Goal: Check status: Check status

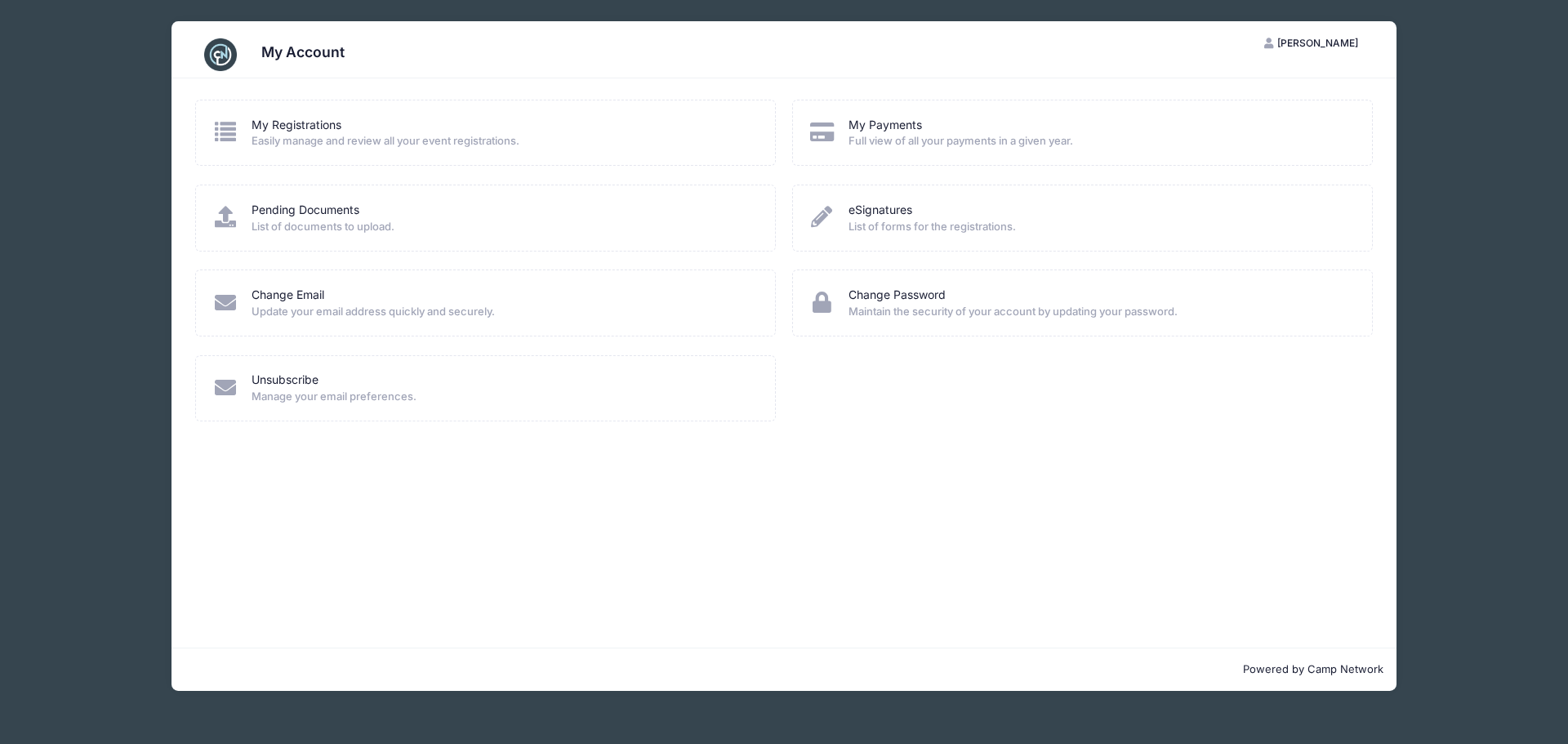
click at [335, 137] on span "Easily manage and review all your event registrations." at bounding box center [502, 141] width 502 height 17
click at [234, 130] on icon at bounding box center [225, 131] width 27 height 21
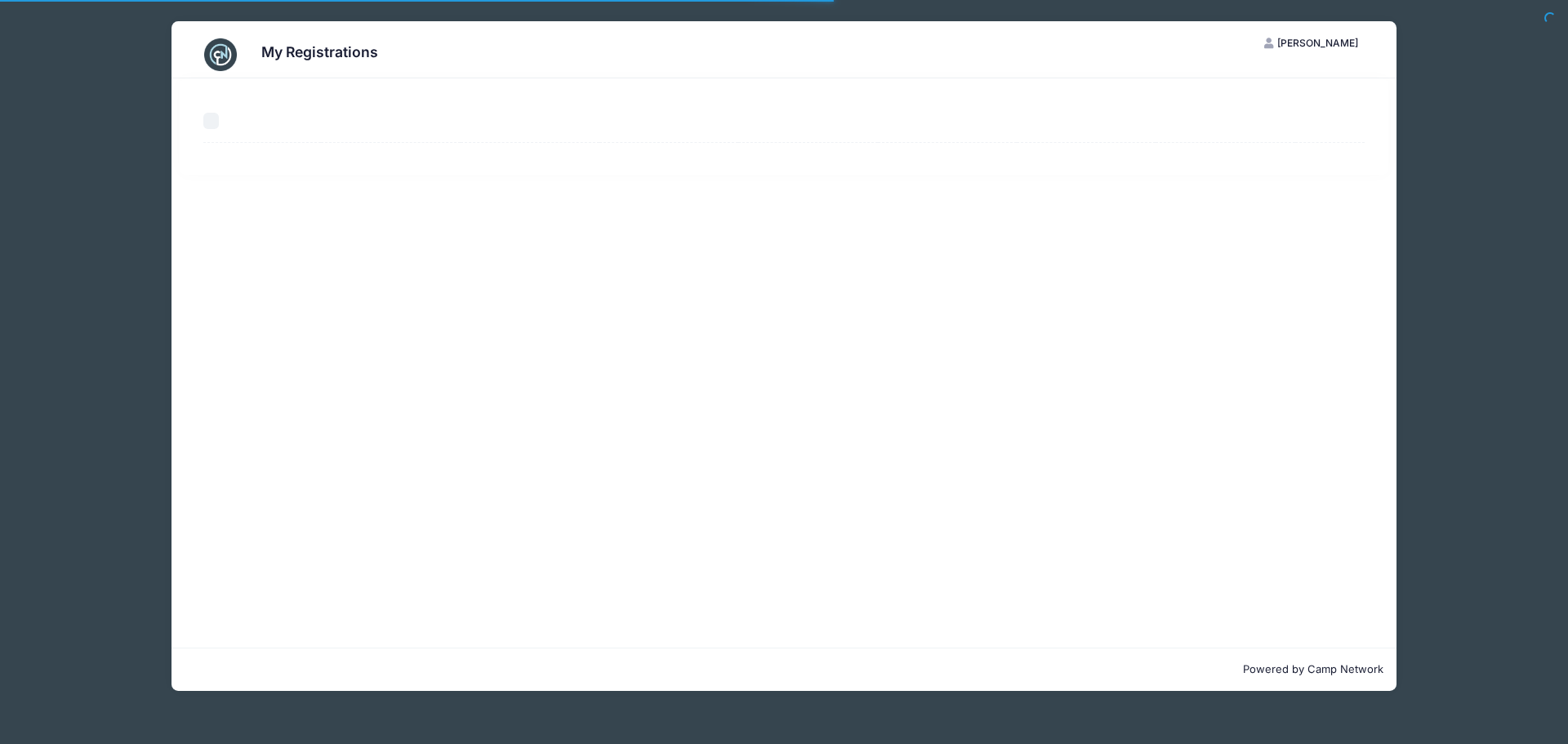
select select "50"
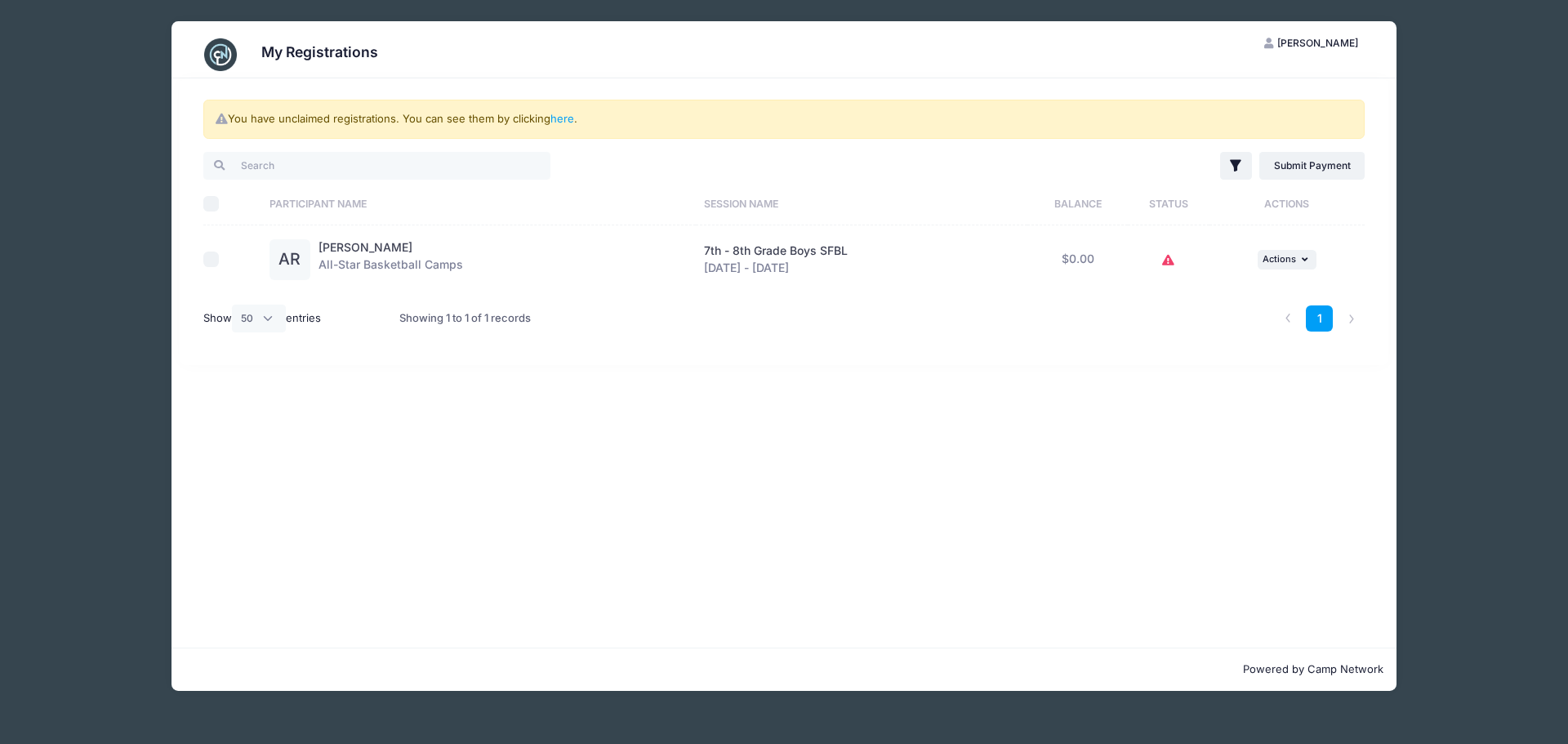
click at [1164, 261] on icon at bounding box center [1168, 261] width 13 height 0
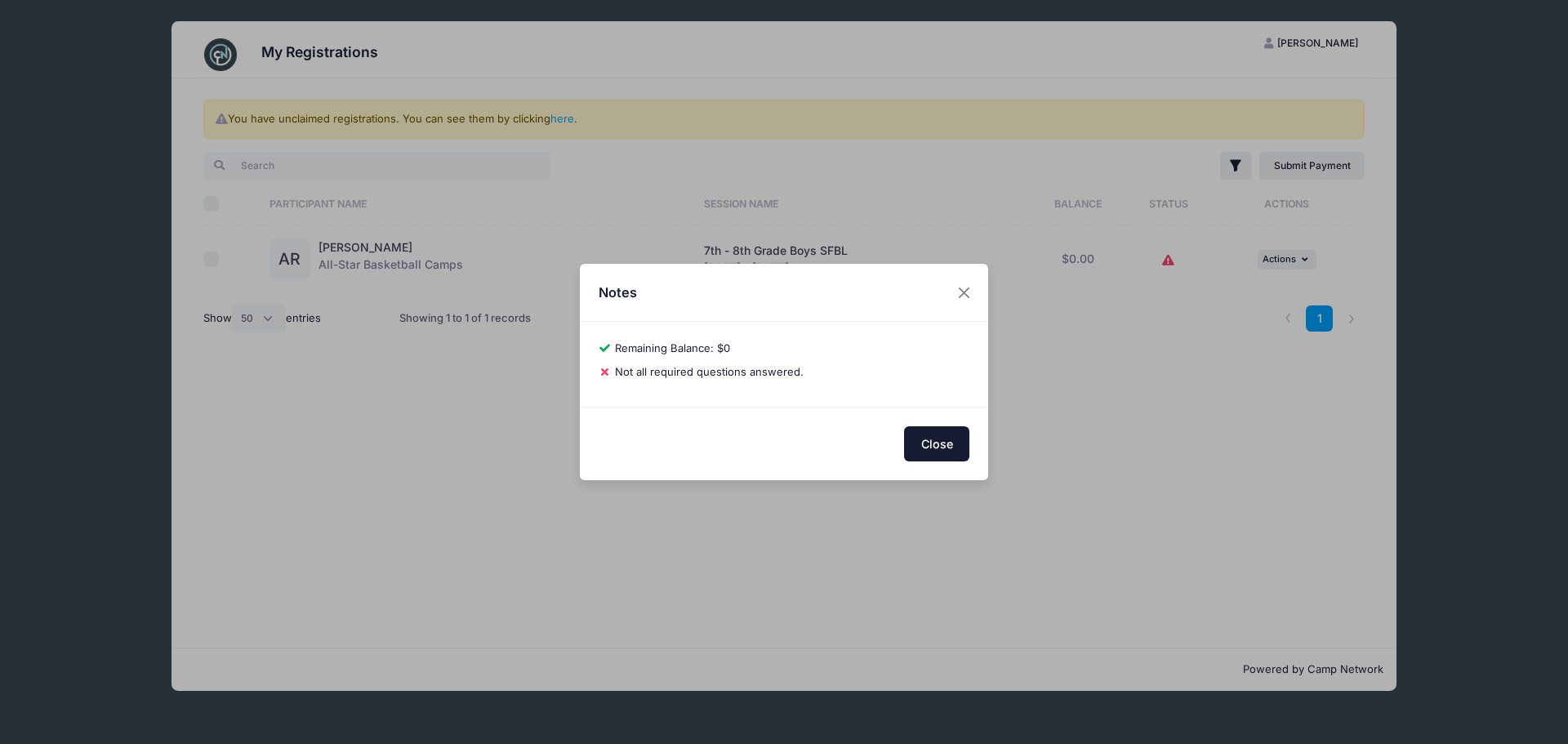
click at [944, 447] on button "Close" at bounding box center [936, 444] width 66 height 35
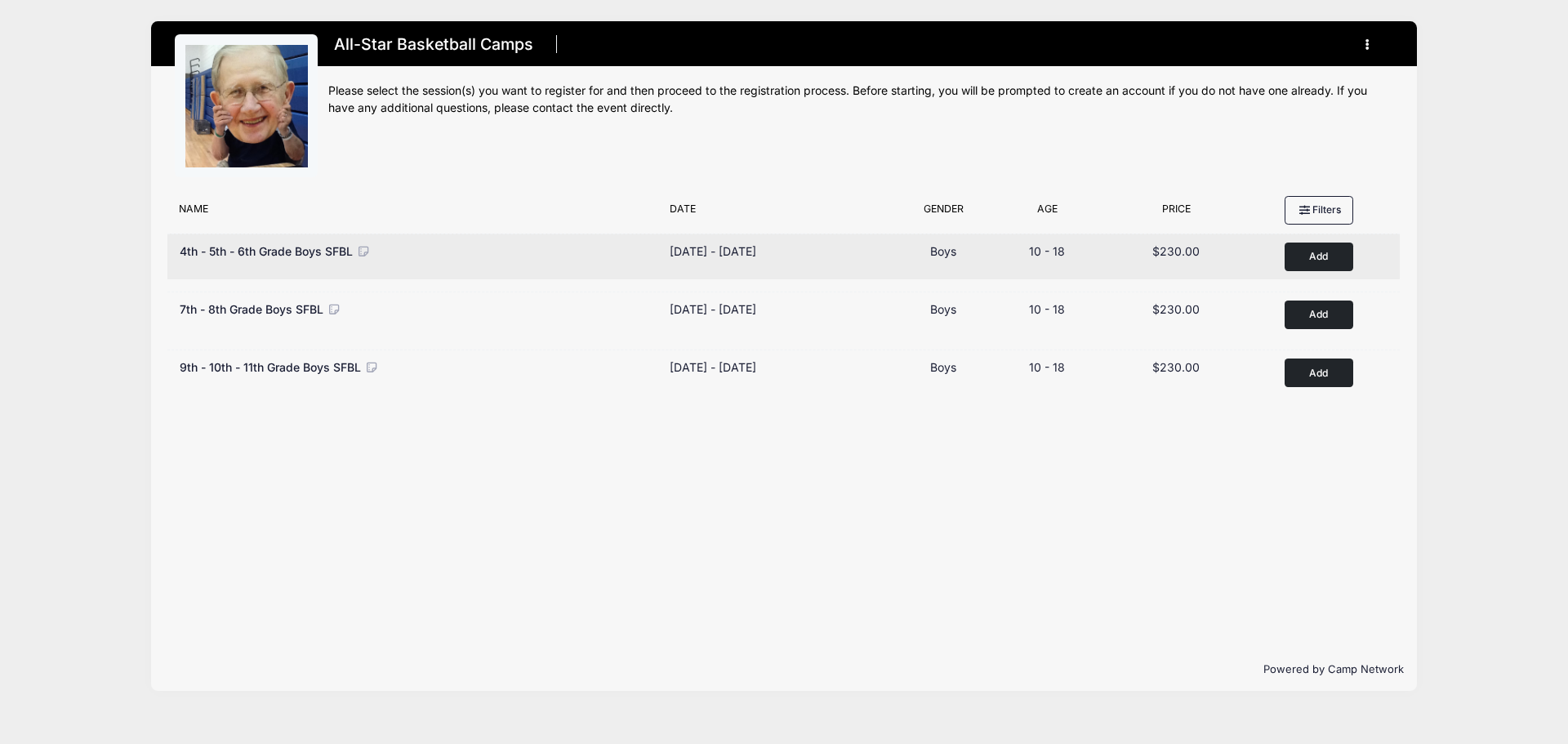
click at [357, 248] on icon at bounding box center [363, 251] width 15 height 11
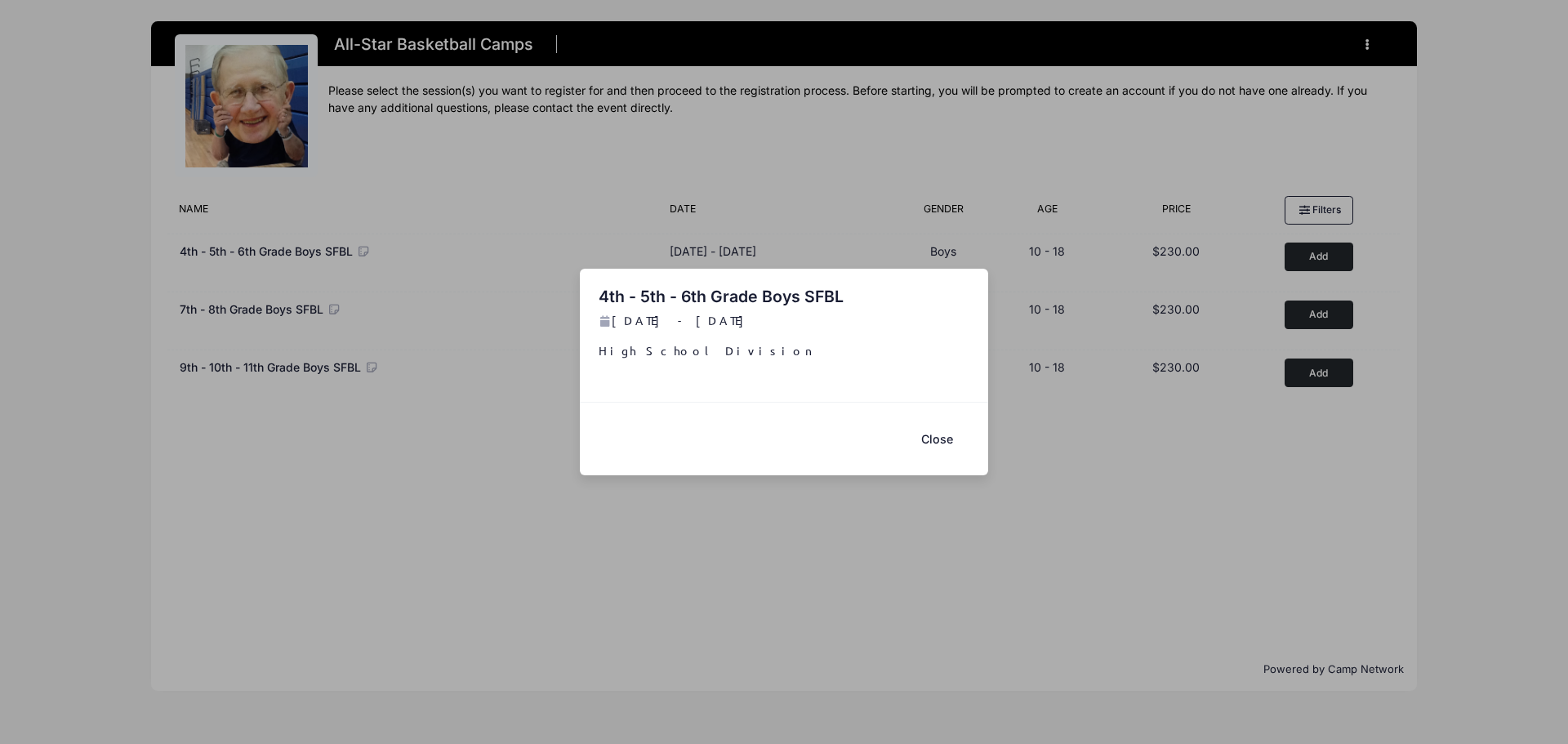
click at [932, 435] on button "Close" at bounding box center [936, 439] width 66 height 35
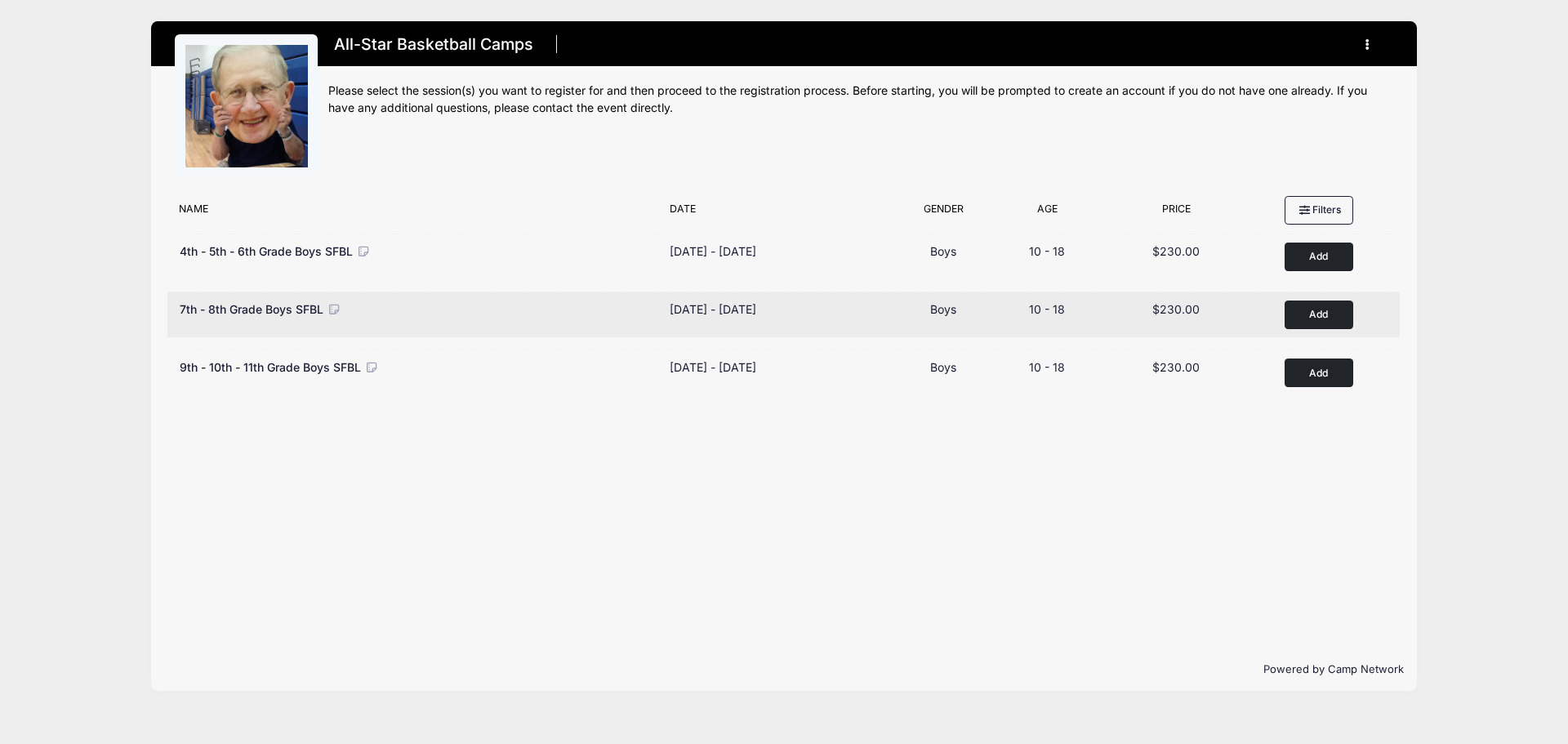
click at [312, 303] on span "7th - 8th Grade Boys SFBL" at bounding box center [251, 309] width 144 height 14
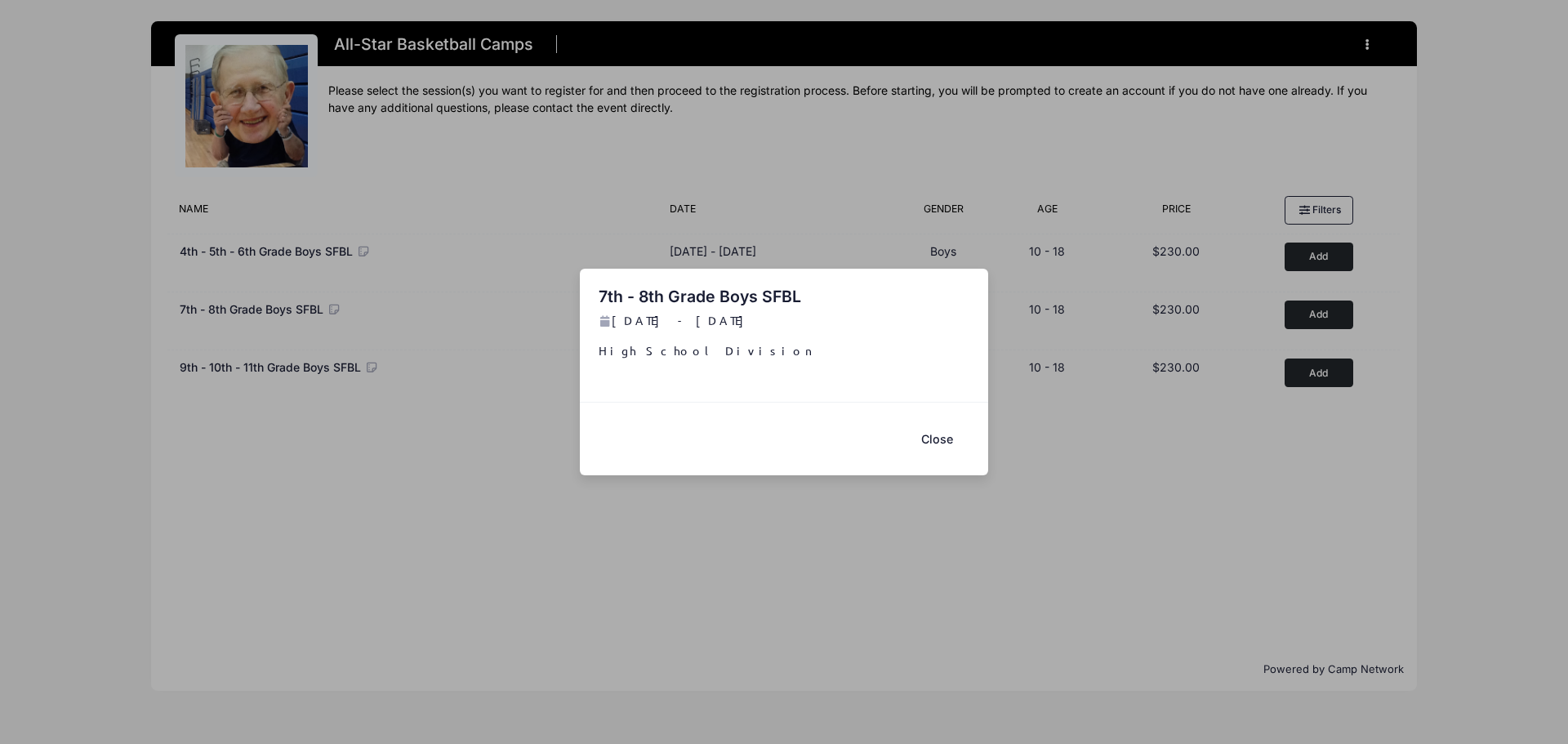
click at [638, 178] on div "7th - 8th Grade Boys SFBL Sep 7 - Oct 19, 2025 High School Division Close" at bounding box center [784, 372] width 1568 height 744
